Goal: Task Accomplishment & Management: Manage account settings

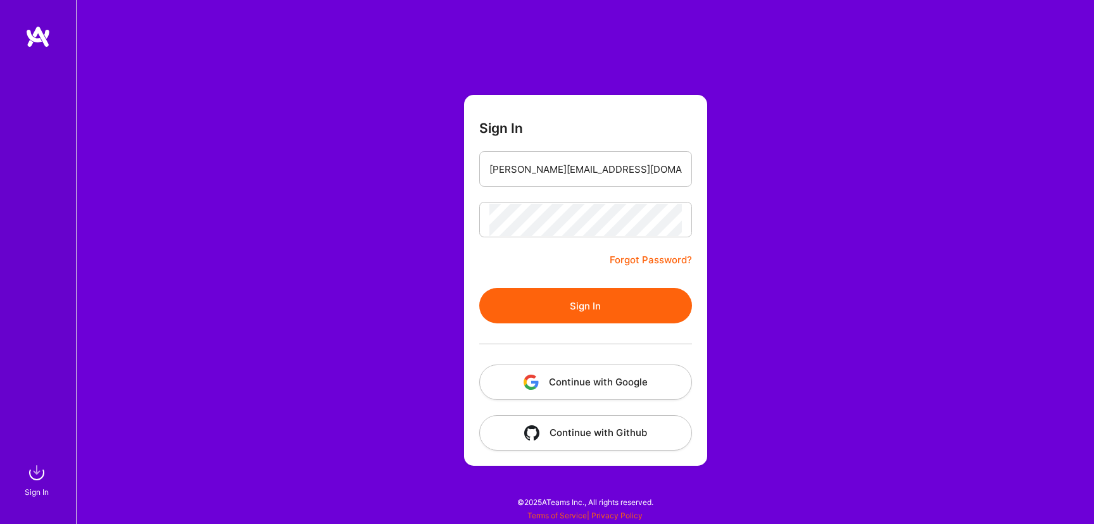
click at [591, 300] on button "Sign In" at bounding box center [585, 305] width 213 height 35
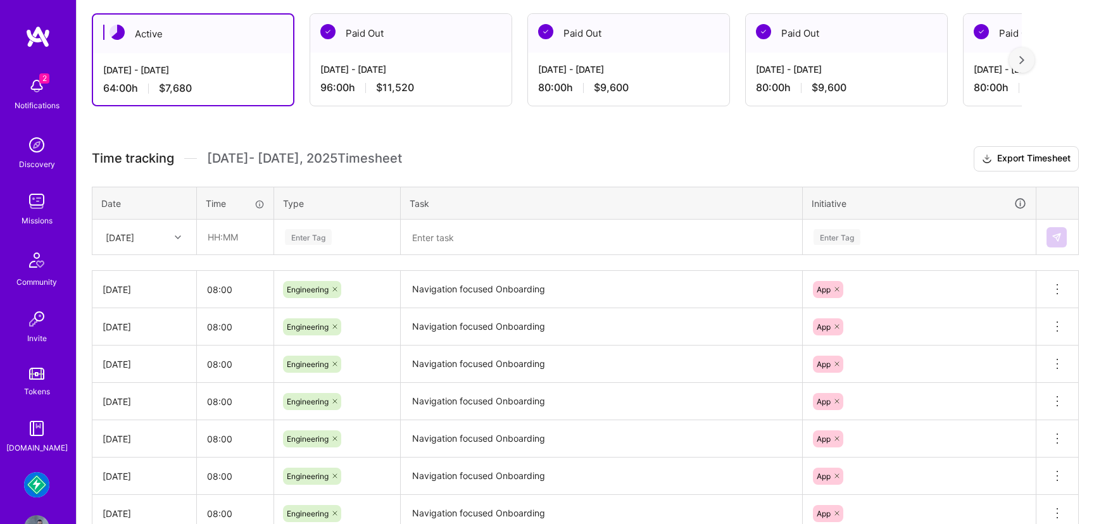
scroll to position [159, 0]
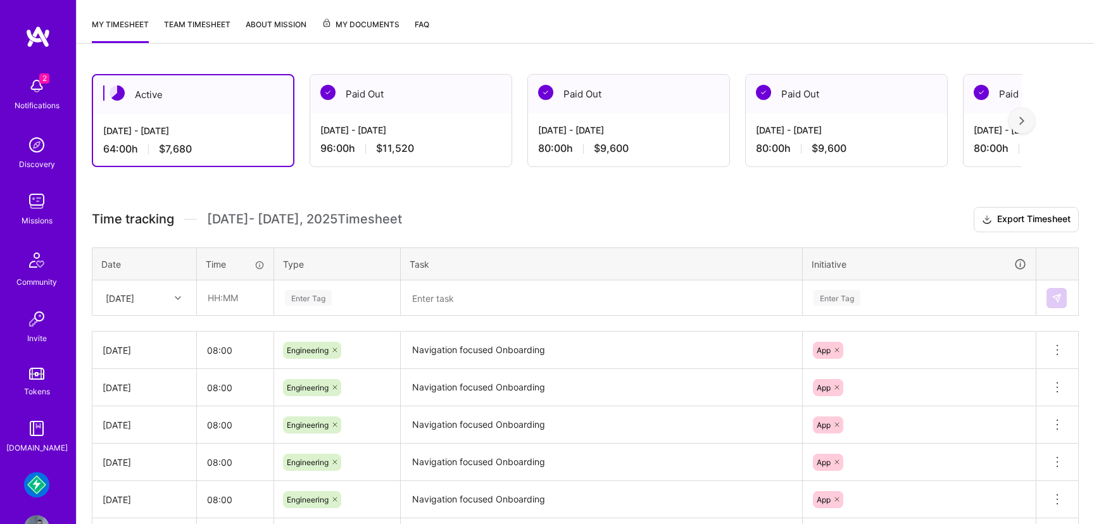
click at [165, 302] on div "Thu, Aug 14" at bounding box center [134, 297] width 70 height 21
click at [349, 199] on div "Active Aug 1 - Aug 15, 2025 64:00 h $7,680 Paid Out Jul 16 - Jul 31, 2025 96:00…" at bounding box center [585, 393] width 1017 height 668
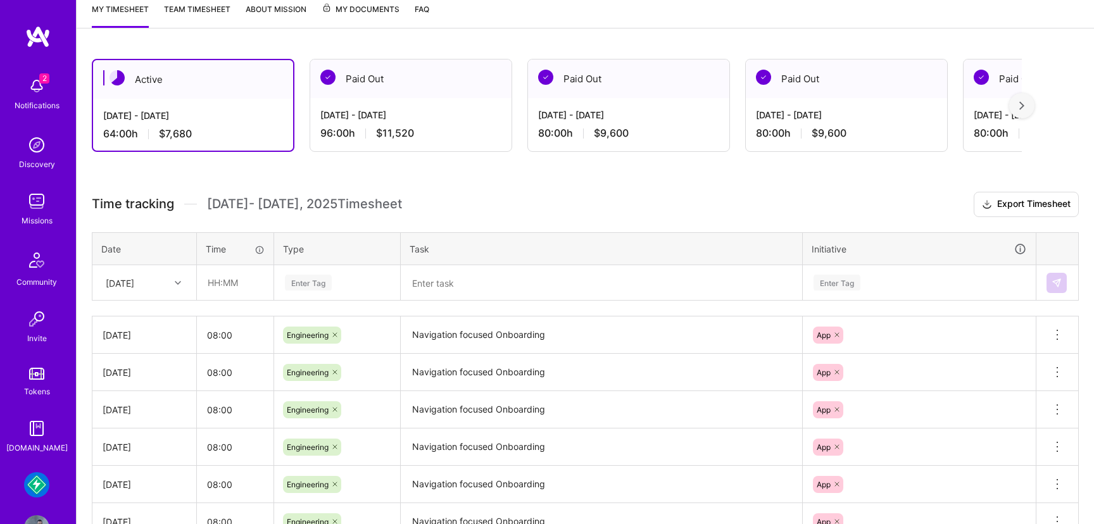
scroll to position [60, 0]
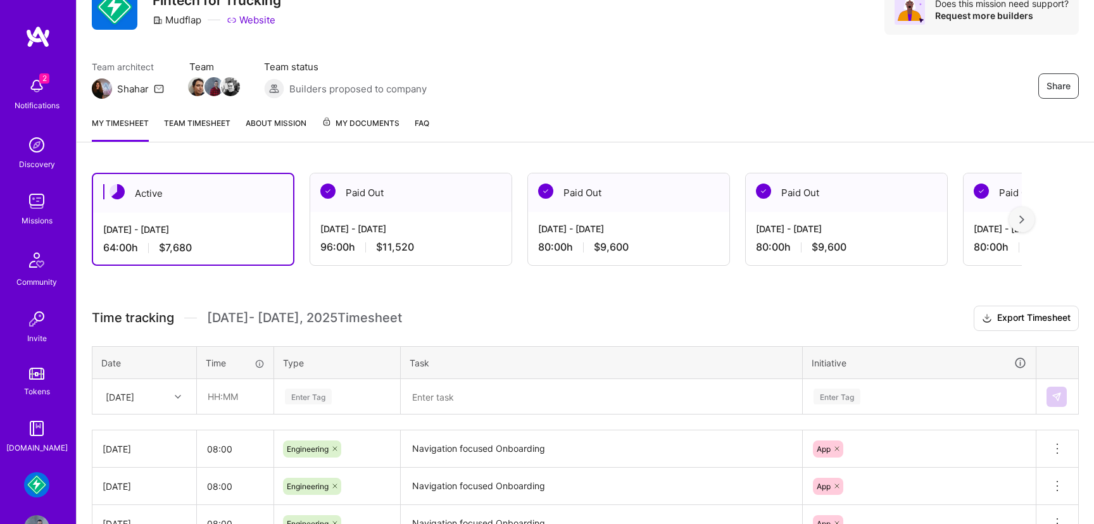
click at [170, 398] on div "Thu, Aug 14" at bounding box center [144, 397] width 103 height 34
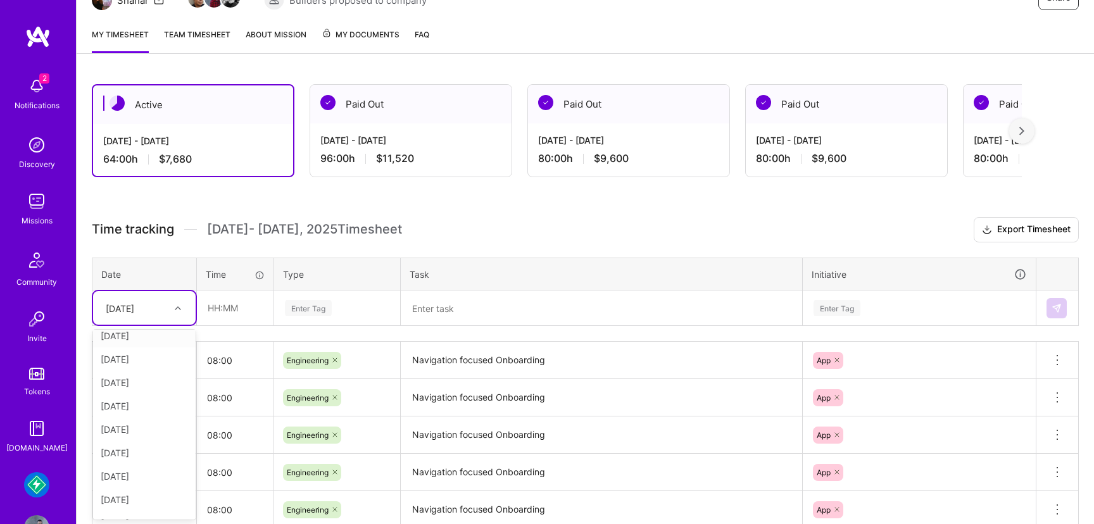
scroll to position [120, 0]
click at [129, 508] on div "[DATE]" at bounding box center [144, 505] width 103 height 23
click at [233, 302] on input "text" at bounding box center [235, 308] width 75 height 34
type input "08:00"
click at [322, 308] on div "Enter Tag" at bounding box center [308, 308] width 47 height 20
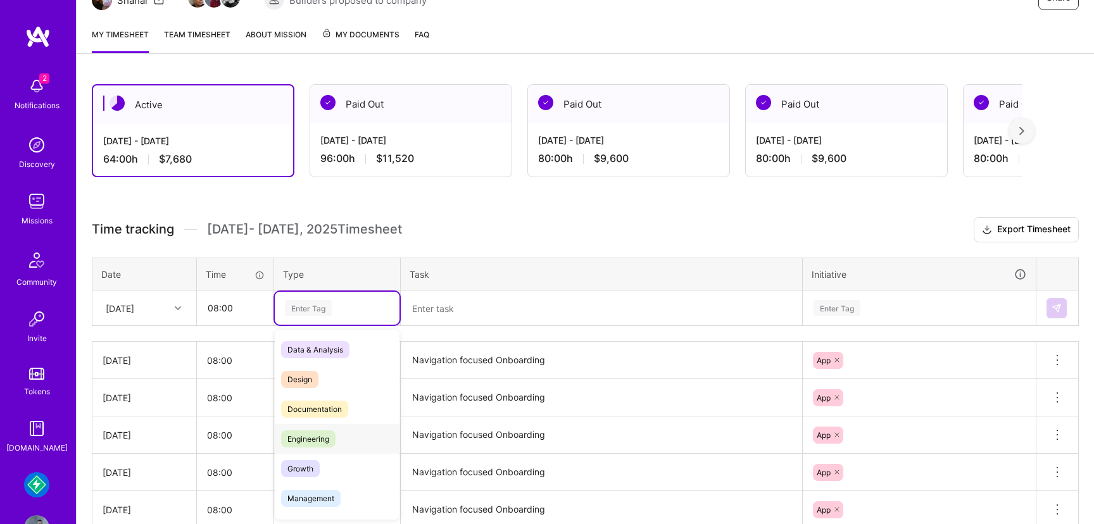
click at [299, 431] on span "Engineering" at bounding box center [308, 439] width 54 height 17
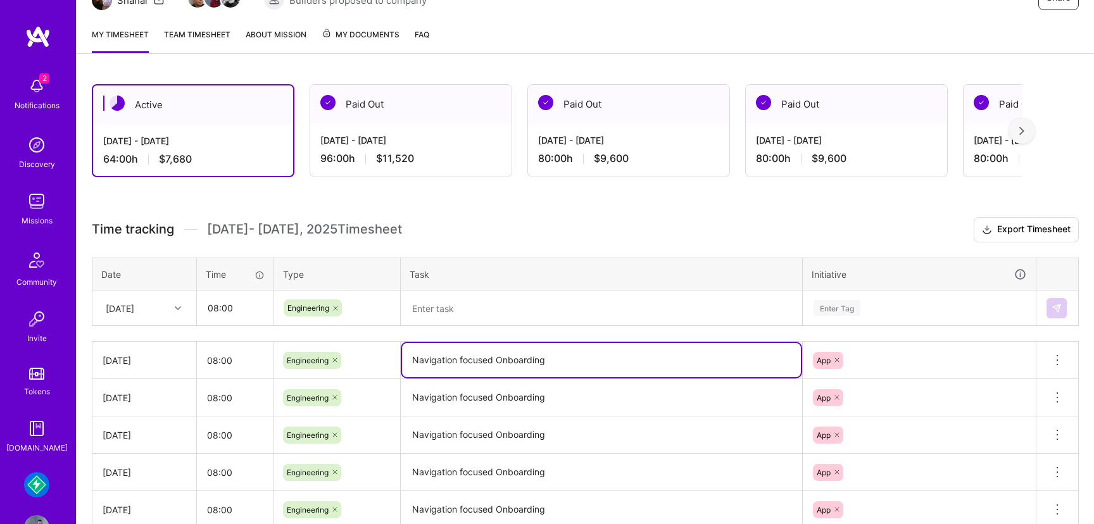
drag, startPoint x: 557, startPoint y: 366, endPoint x: 405, endPoint y: 359, distance: 152.1
click at [405, 359] on textarea "Navigation focused Onboarding" at bounding box center [601, 360] width 399 height 34
click at [445, 304] on textarea at bounding box center [601, 308] width 399 height 33
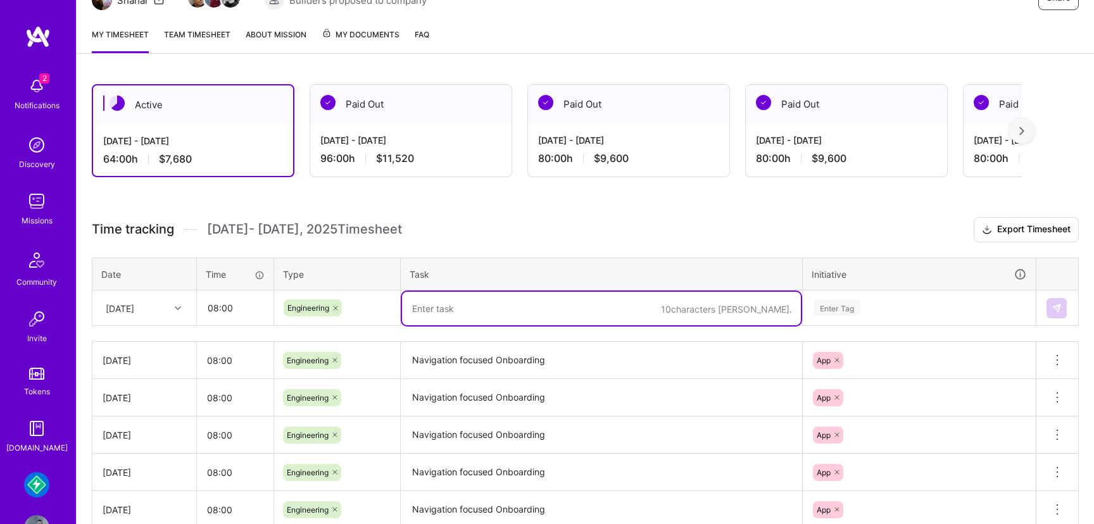
paste textarea "Navigation focused Onboarding"
type textarea "Navigation focused Onboarding"
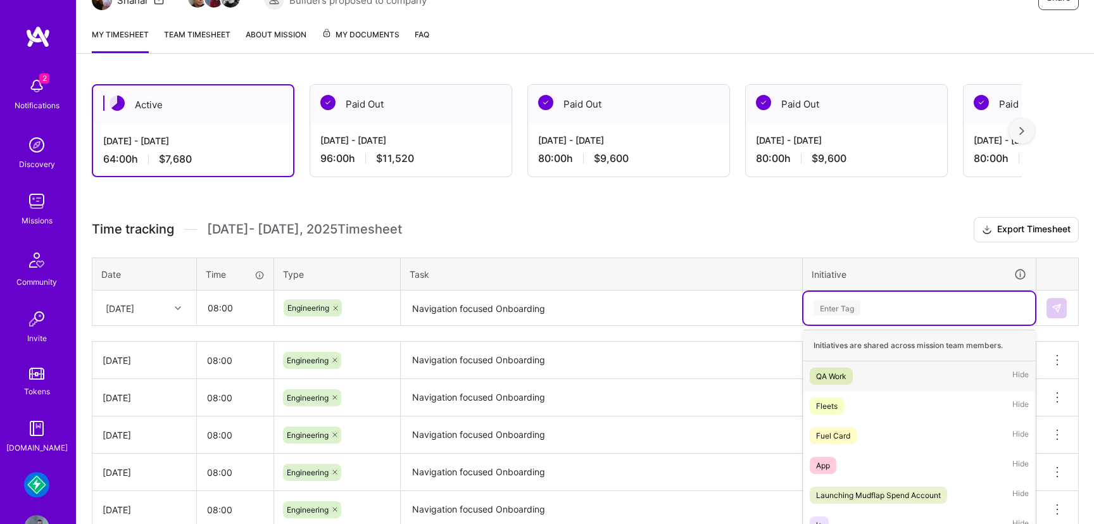
scroll to position [218, 0]
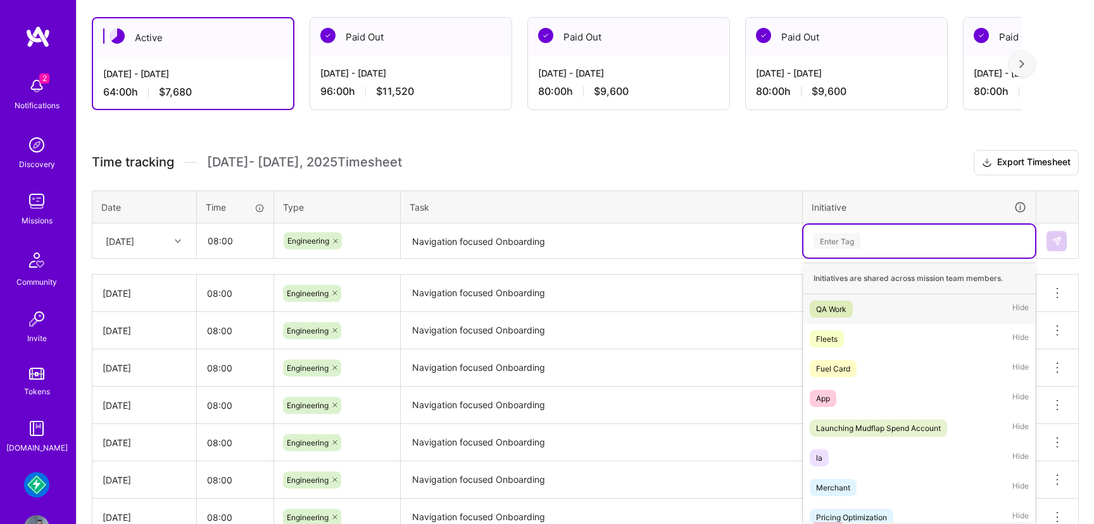
click at [826, 258] on div "option QA Work focused, 1 of 24. 24 results available. Use Up and Down to choos…" at bounding box center [919, 241] width 232 height 33
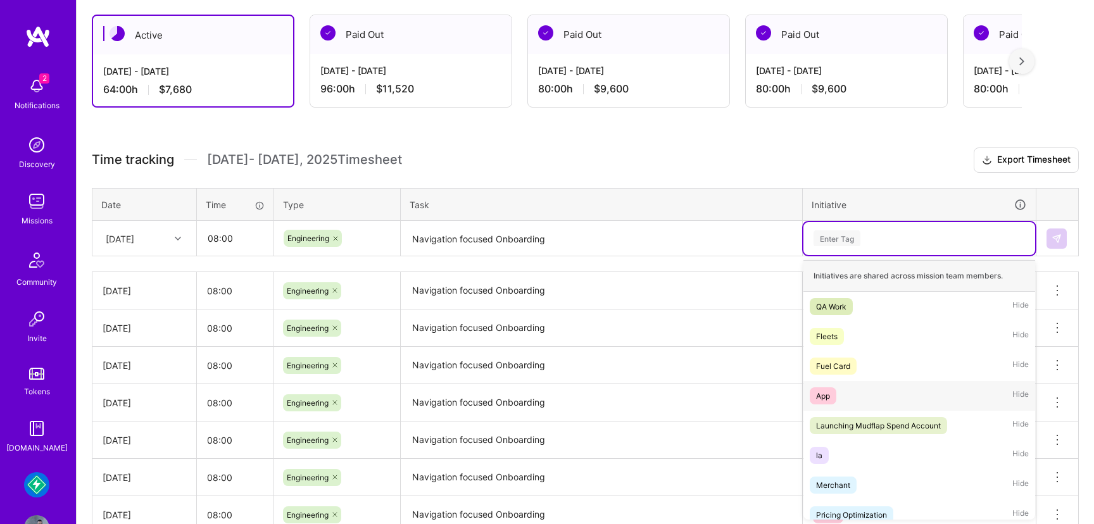
click at [824, 398] on div "App" at bounding box center [823, 395] width 14 height 13
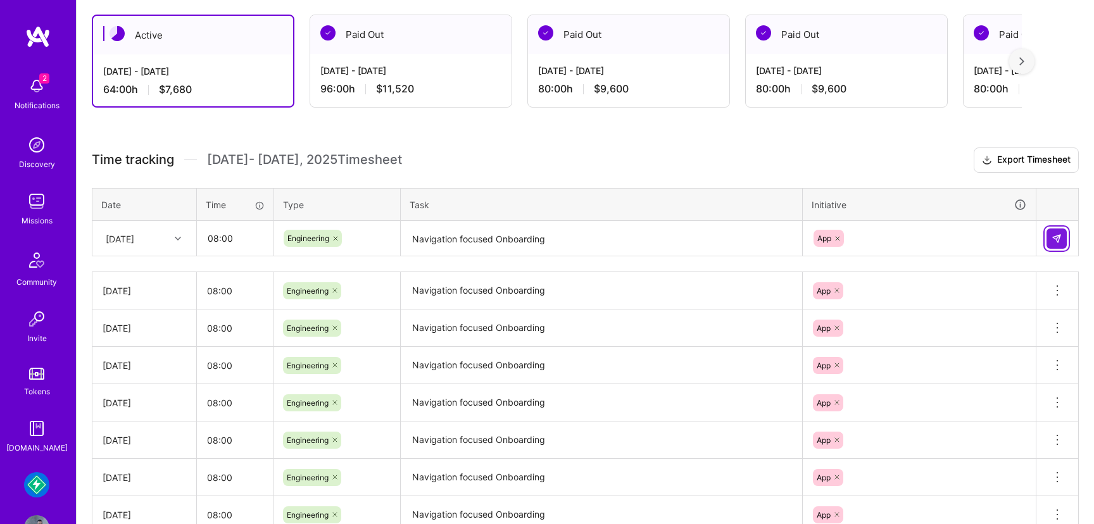
click at [1064, 239] on button at bounding box center [1057, 239] width 20 height 20
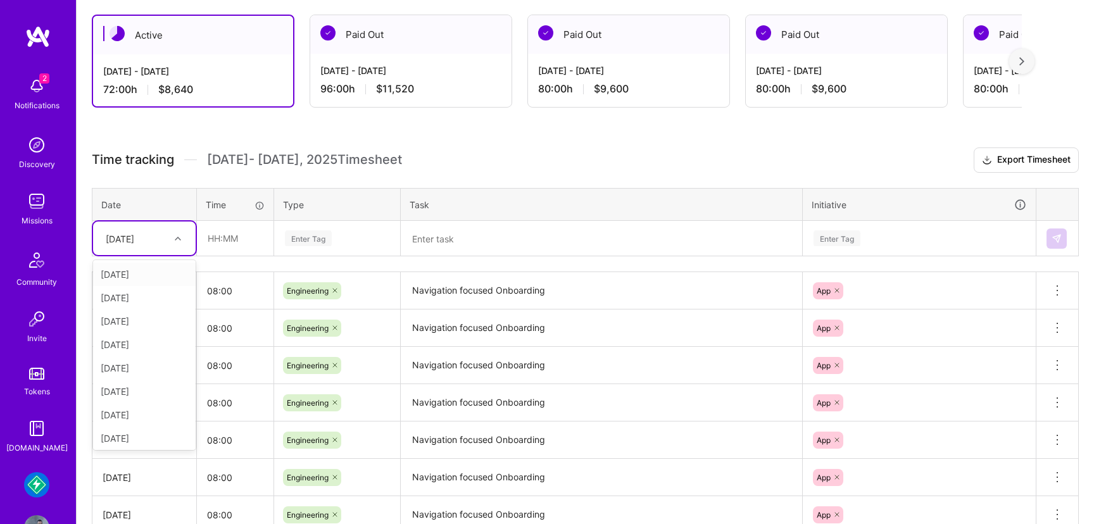
click at [180, 237] on icon at bounding box center [178, 239] width 6 height 6
click at [137, 434] on div "Thu, Aug 14" at bounding box center [144, 435] width 103 height 23
click at [248, 244] on input "text" at bounding box center [235, 239] width 75 height 34
type input "08:00"
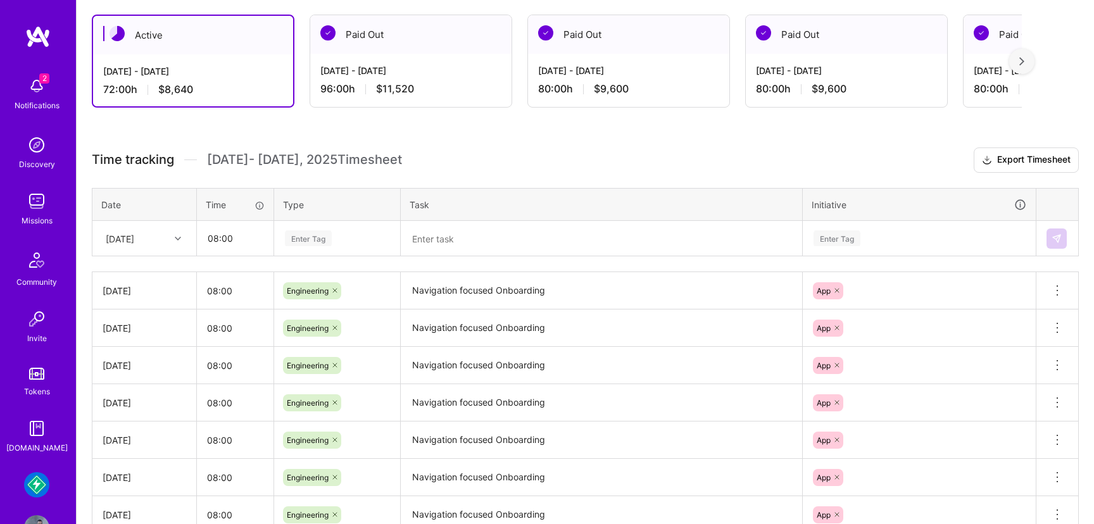
click at [317, 233] on div "Enter Tag" at bounding box center [308, 239] width 47 height 20
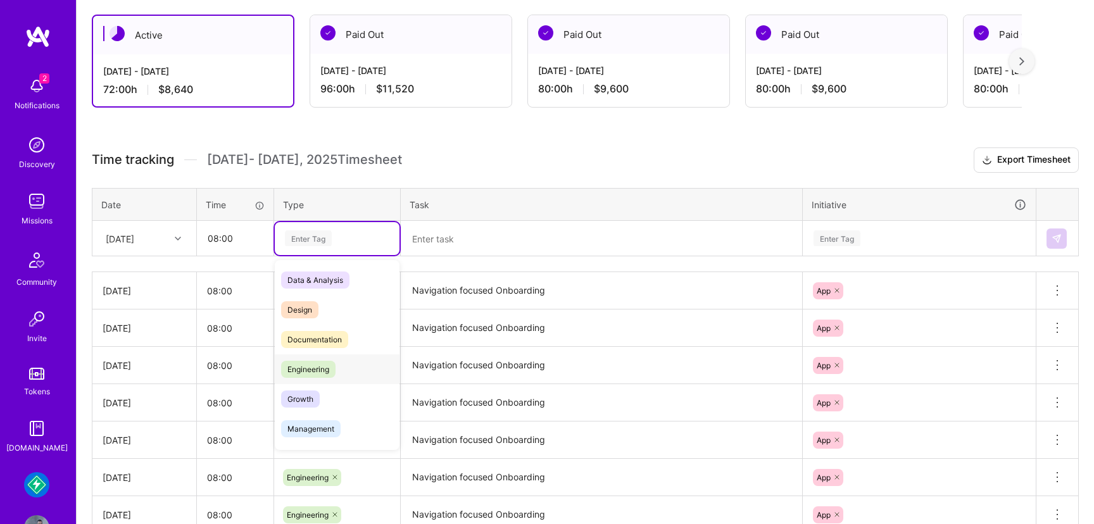
click at [303, 374] on span "Engineering" at bounding box center [308, 369] width 54 height 17
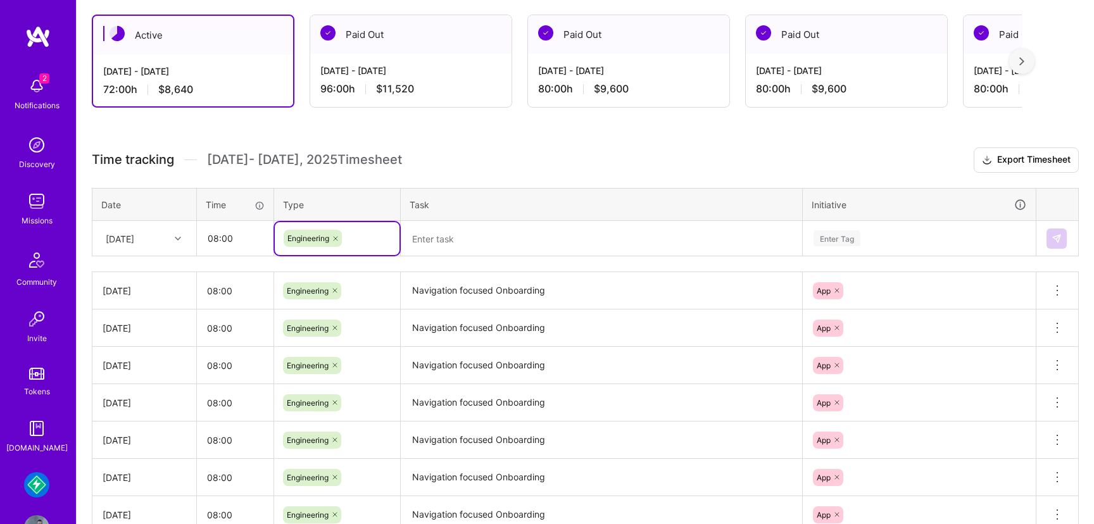
click at [492, 236] on textarea at bounding box center [601, 239] width 399 height 34
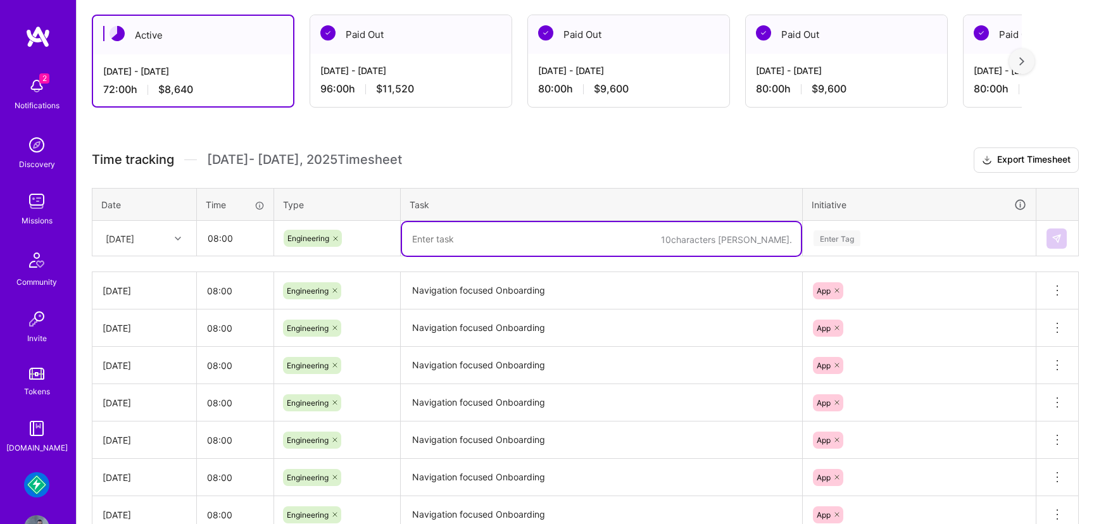
paste textarea "Navigation focused Onboarding"
type textarea "Navigation focused Onboarding"
click at [914, 227] on div "Enter Tag" at bounding box center [919, 238] width 232 height 33
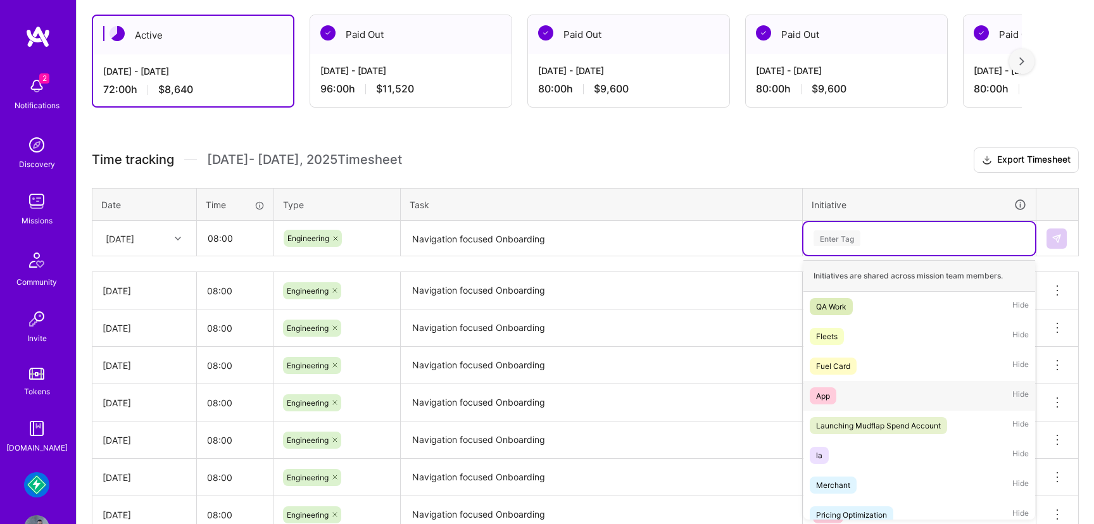
click at [819, 392] on div "App" at bounding box center [823, 395] width 14 height 13
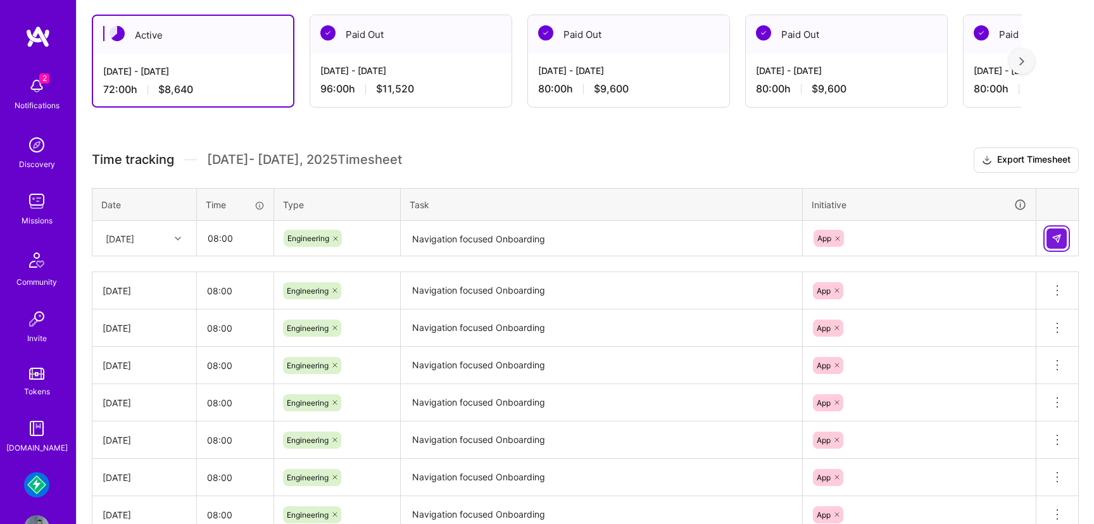
click at [1061, 241] on img at bounding box center [1057, 239] width 10 height 10
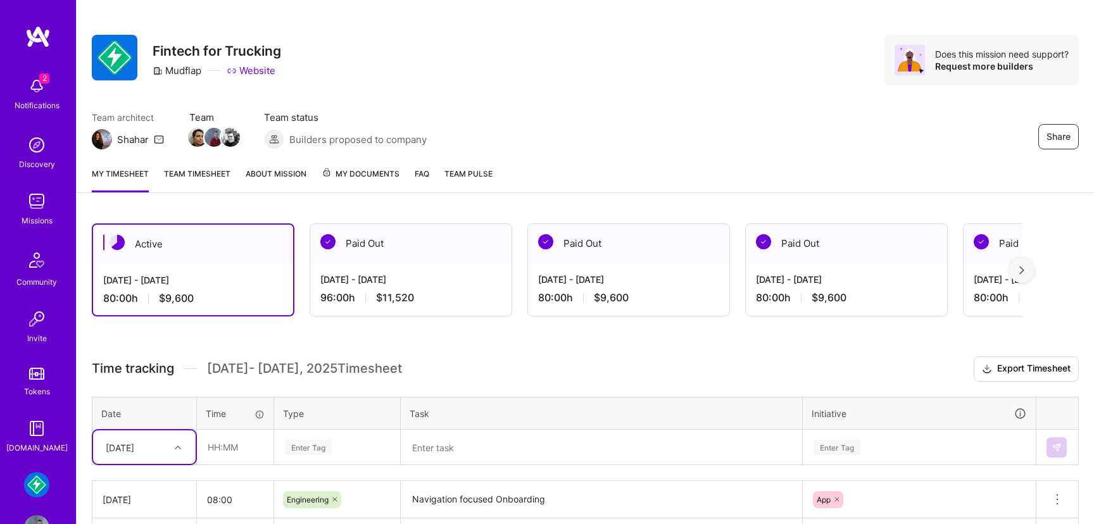
scroll to position [0, 0]
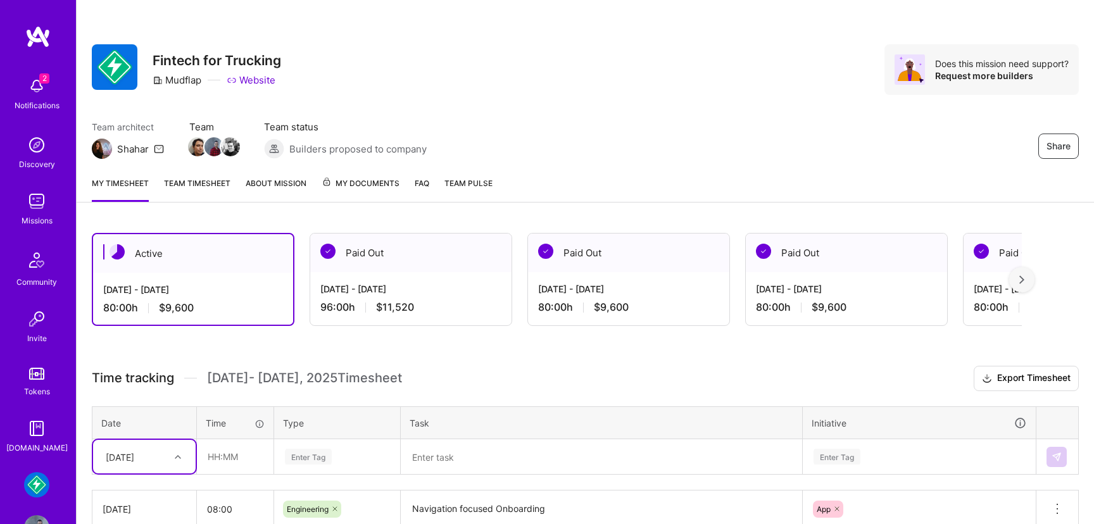
click at [470, 277] on div "Jul 16 - Jul 31, 2025 96:00 h $11,520" at bounding box center [410, 298] width 201 height 52
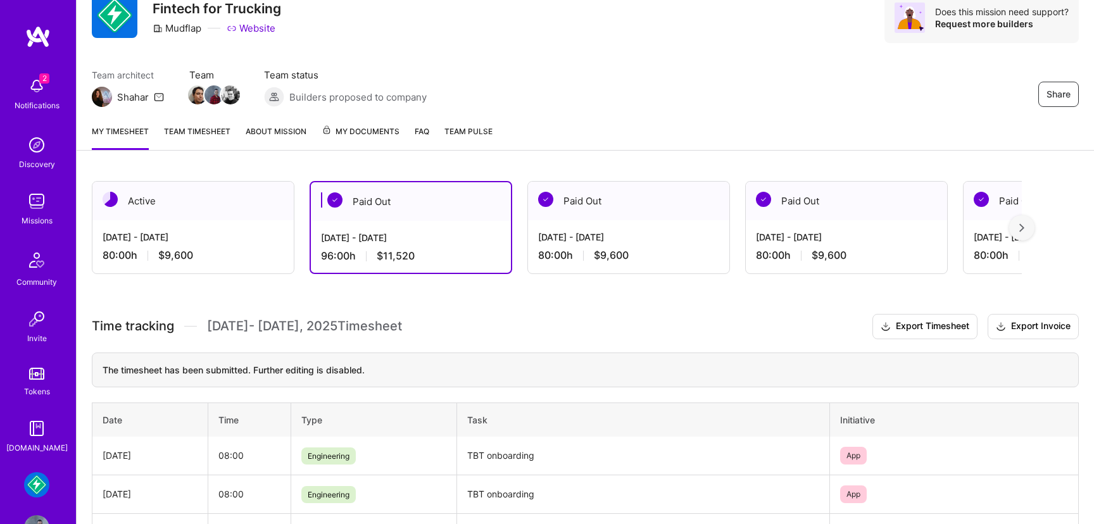
scroll to position [50, 0]
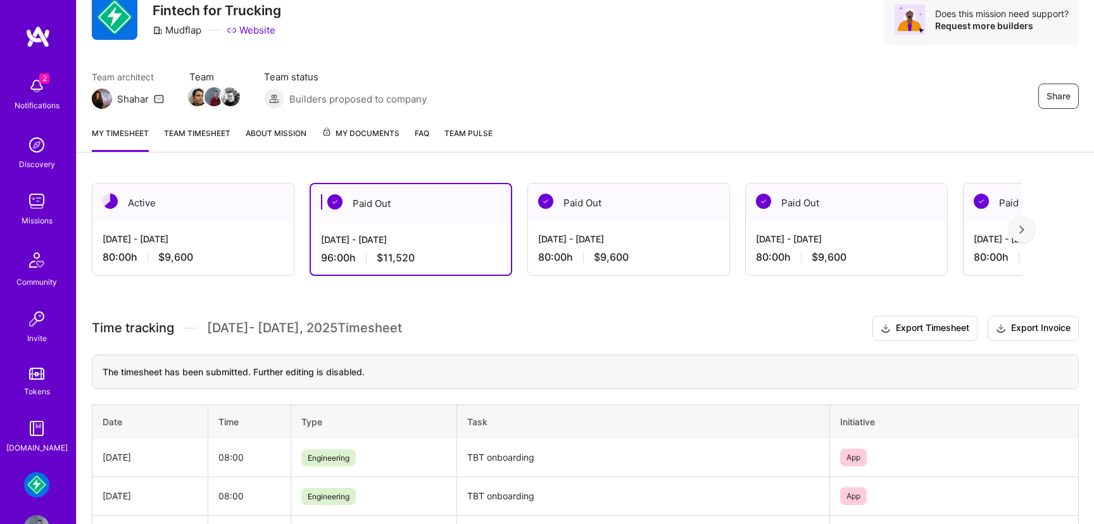
click at [137, 223] on div "Aug 1 - Aug 15, 2025 80:00 h $9,600" at bounding box center [192, 248] width 201 height 52
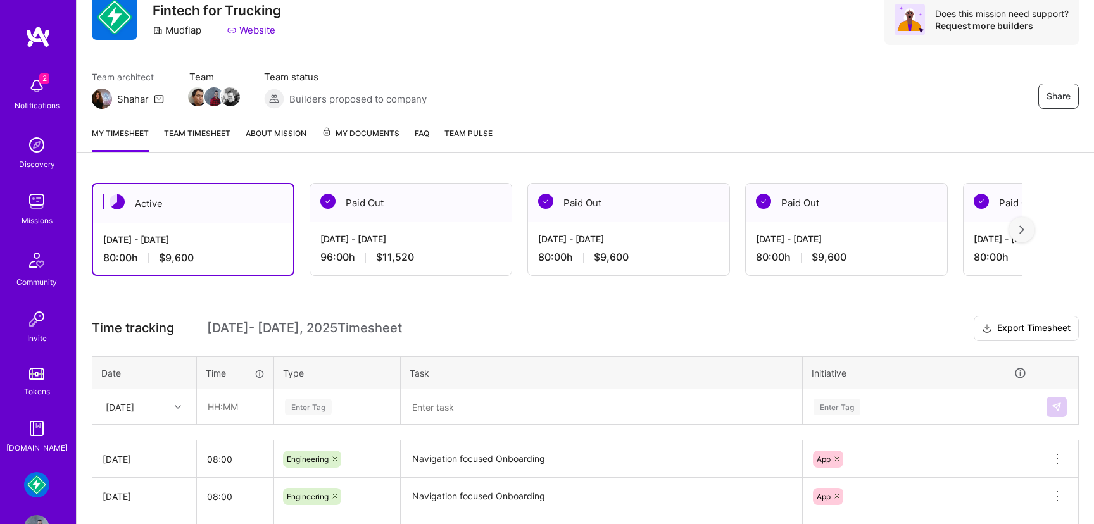
click at [30, 196] on img at bounding box center [36, 201] width 25 height 25
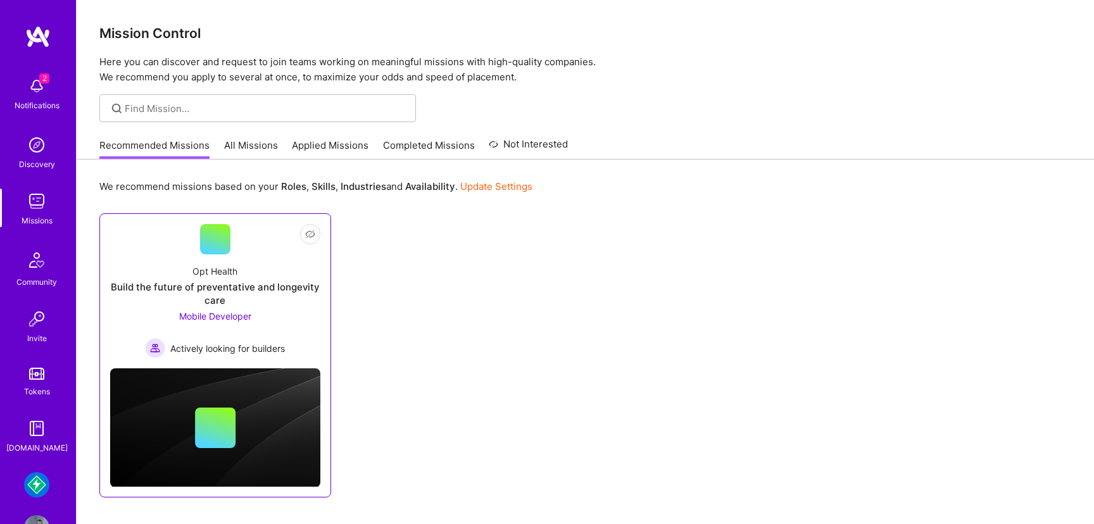
click at [189, 330] on div "Mobile Developer Actively looking for builders" at bounding box center [215, 334] width 140 height 49
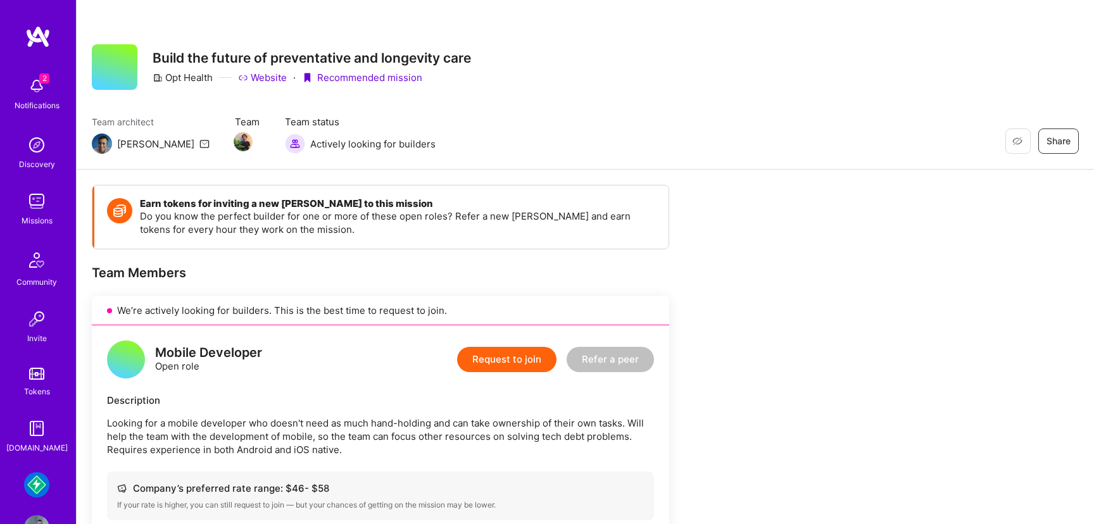
click at [42, 84] on img at bounding box center [36, 85] width 25 height 25
click at [42, 84] on div "2 Notifications Discovery Missions Community Invite Tokens A.Guide" at bounding box center [38, 263] width 76 height 384
click at [32, 485] on img at bounding box center [36, 484] width 25 height 25
